Goal: Find specific page/section

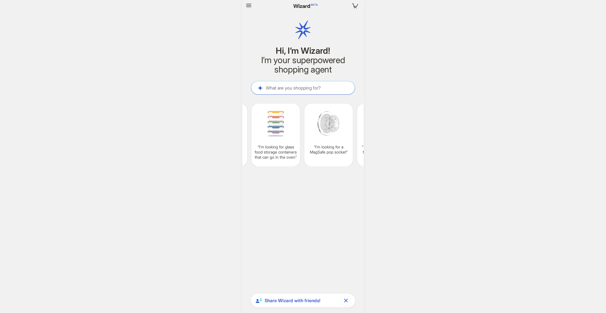
scroll to position [0, 467]
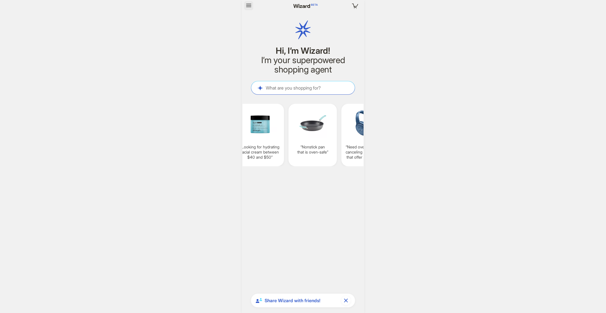
click at [250, 6] on icon "button" at bounding box center [248, 5] width 7 height 7
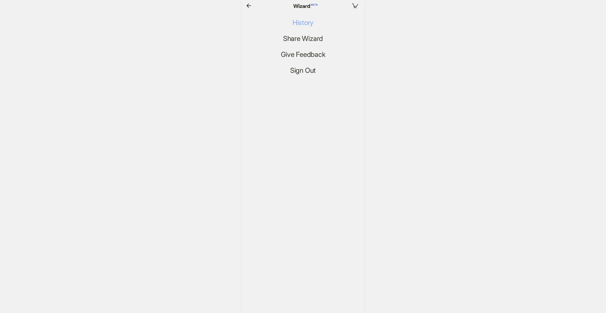
click at [307, 22] on span "History" at bounding box center [303, 23] width 21 height 8
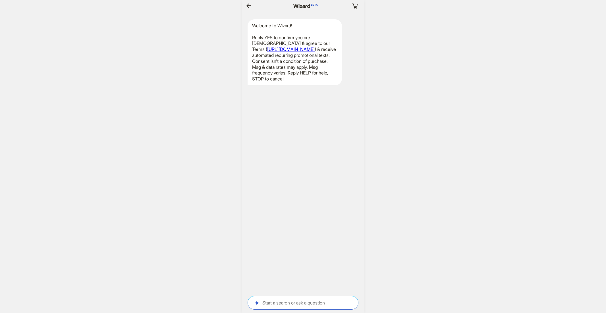
scroll to position [0, 450]
